Goal: Browse casually: Explore the website without a specific task or goal

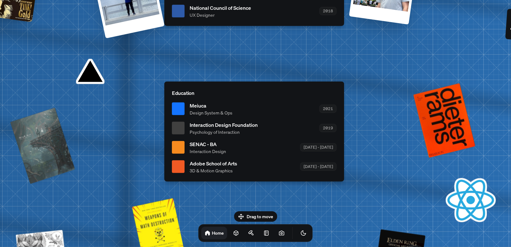
drag, startPoint x: 250, startPoint y: 171, endPoint x: 244, endPoint y: 135, distance: 36.4
drag, startPoint x: 244, startPoint y: 135, endPoint x: 364, endPoint y: 166, distance: 124.4
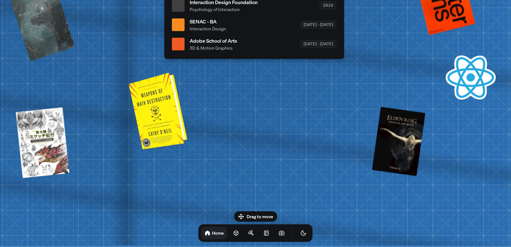
click at [162, 105] on div at bounding box center [159, 111] width 54 height 74
click at [165, 119] on div at bounding box center [159, 111] width 54 height 74
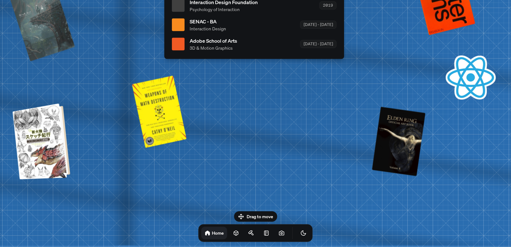
click at [38, 143] on div at bounding box center [42, 141] width 53 height 73
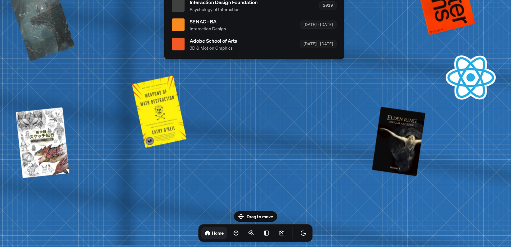
drag, startPoint x: 263, startPoint y: 215, endPoint x: 270, endPoint y: 156, distance: 58.7
click at [270, 0] on body "[PERSON_NAME] [PERSON_NAME] Design Engineer Welcome to my space on the internet…" at bounding box center [255, 0] width 511 height 0
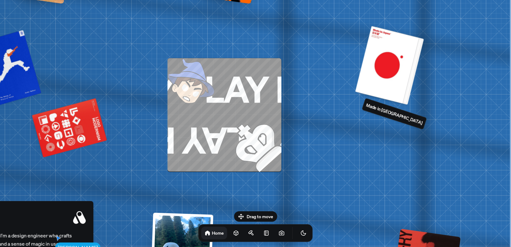
click at [382, 79] on div at bounding box center [390, 65] width 64 height 78
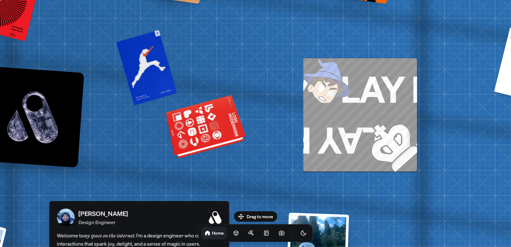
click at [209, 129] on div at bounding box center [206, 128] width 77 height 59
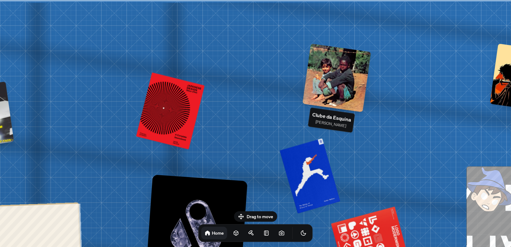
click at [338, 63] on div at bounding box center [337, 77] width 69 height 69
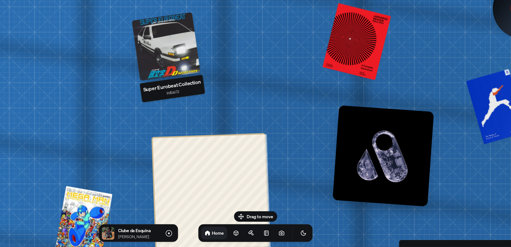
click at [151, 31] on div at bounding box center [166, 46] width 69 height 69
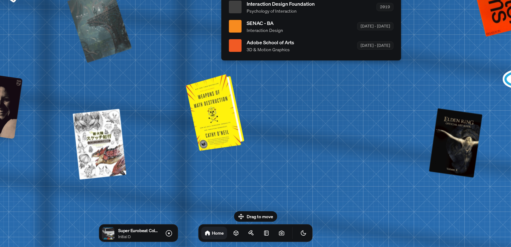
click at [227, 116] on div at bounding box center [217, 112] width 54 height 74
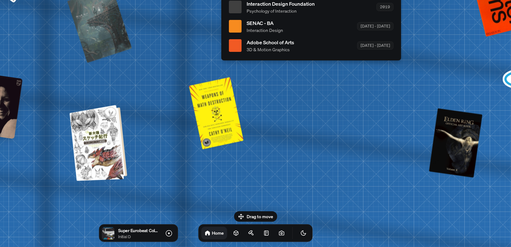
click at [112, 123] on div at bounding box center [99, 142] width 53 height 73
